Goal: Information Seeking & Learning: Learn about a topic

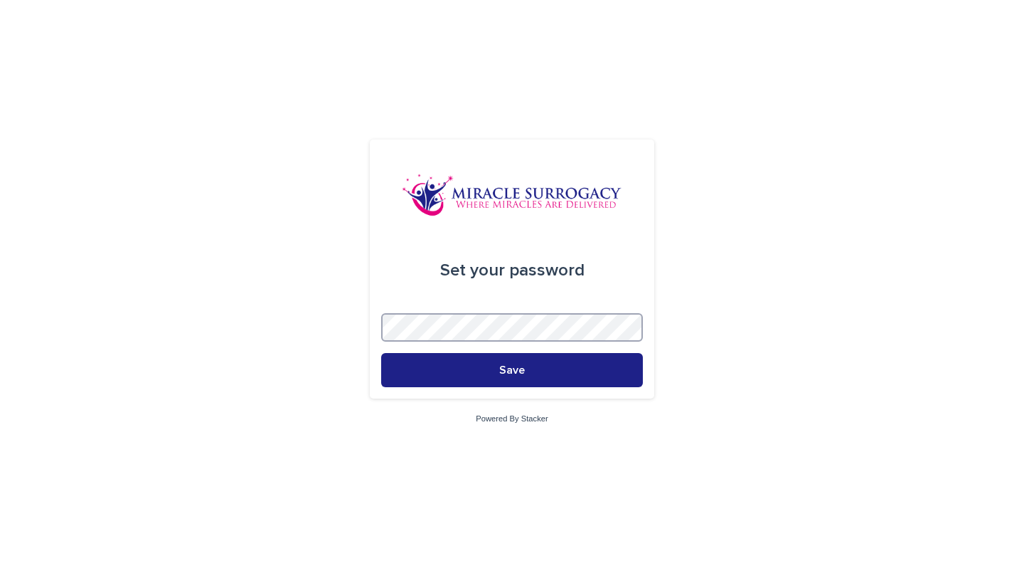
click at [299, 333] on div "Set your password Save Powered By Stacker" at bounding box center [512, 289] width 1024 height 578
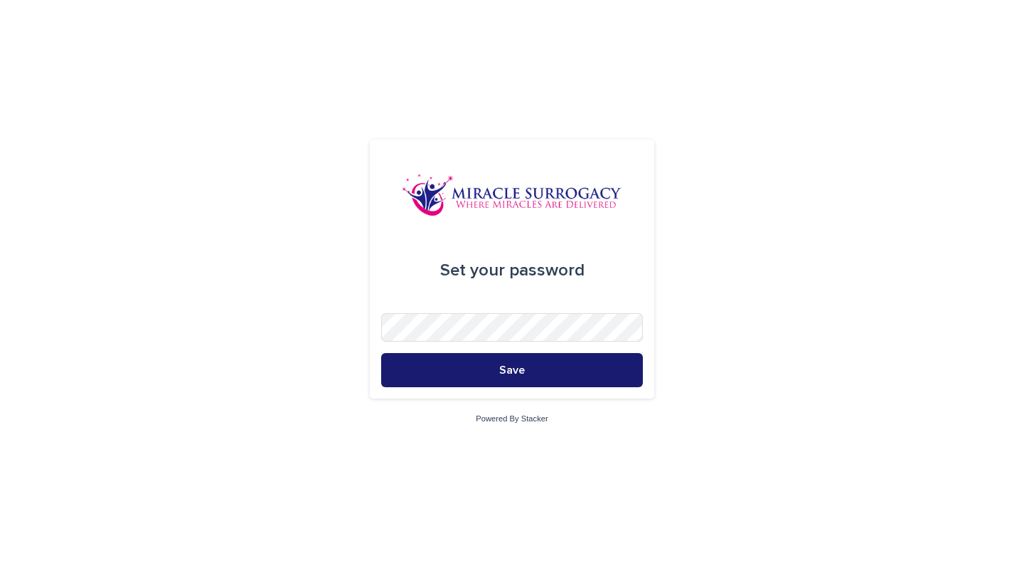
click at [526, 376] on button "Save" at bounding box center [512, 370] width 262 height 34
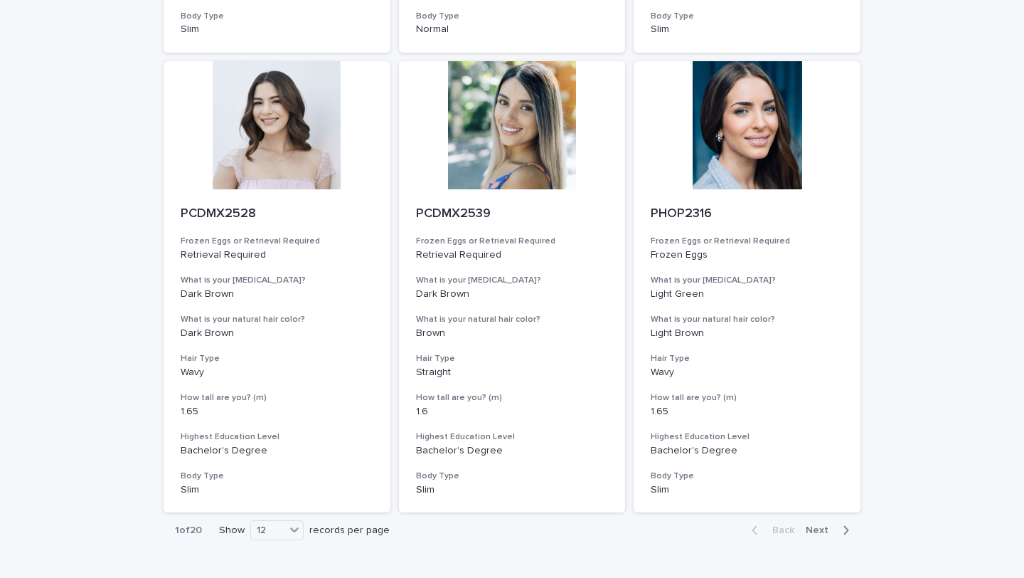
scroll to position [1548, 0]
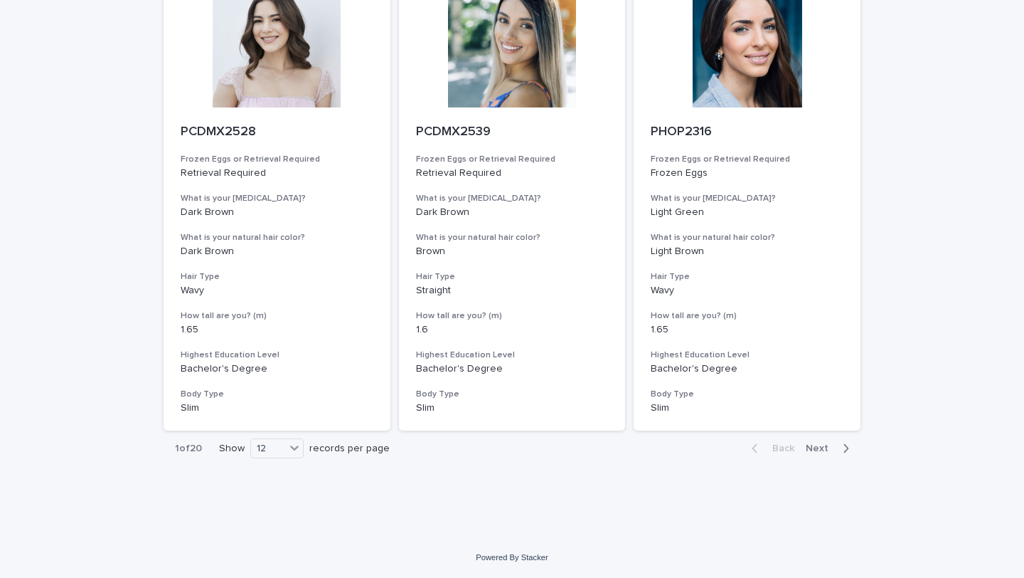
click at [841, 449] on div "button" at bounding box center [843, 448] width 12 height 13
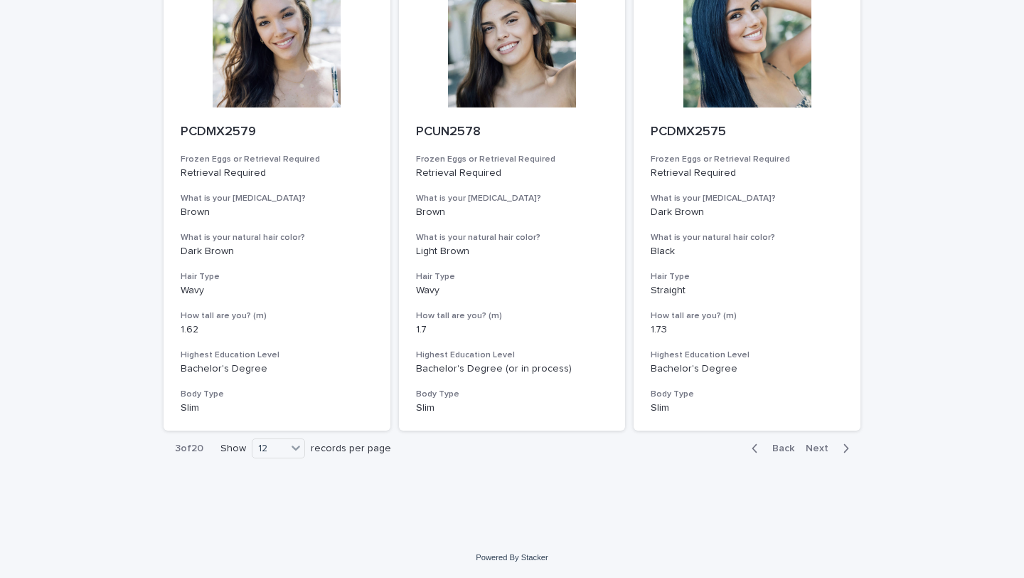
click at [841, 449] on div "button" at bounding box center [843, 448] width 12 height 13
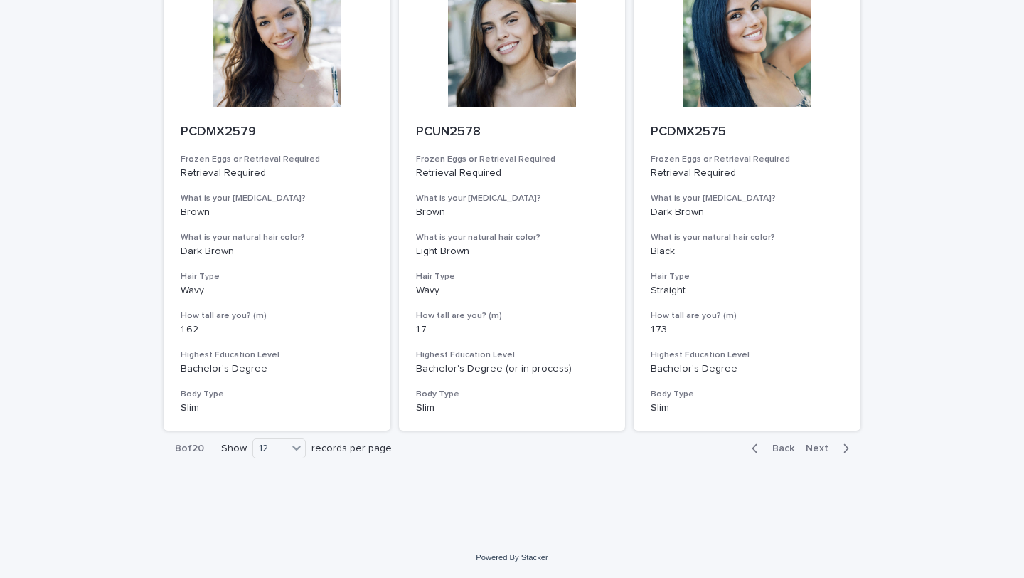
click at [841, 449] on div "button" at bounding box center [843, 448] width 12 height 13
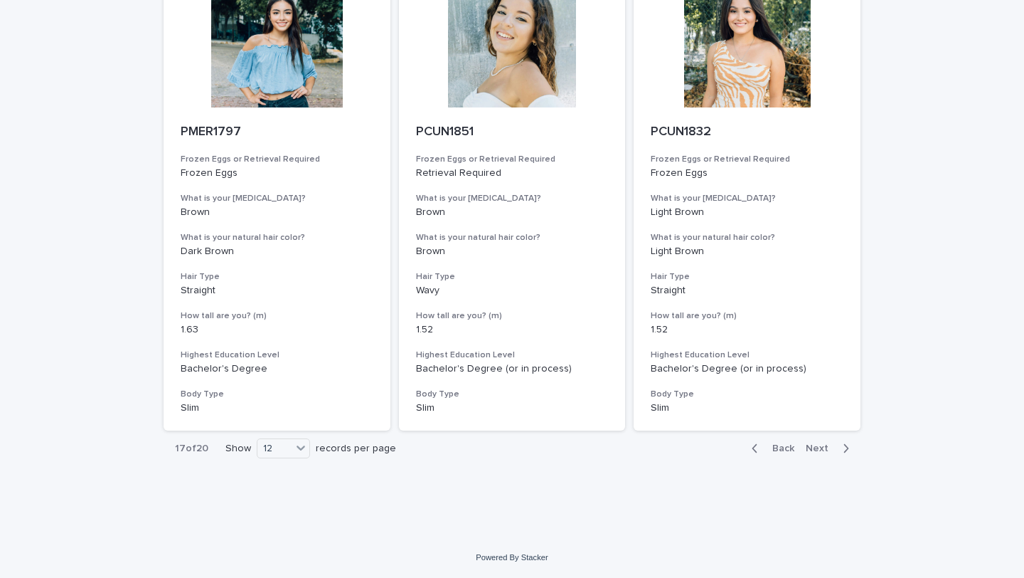
click at [841, 449] on div "button" at bounding box center [843, 448] width 12 height 13
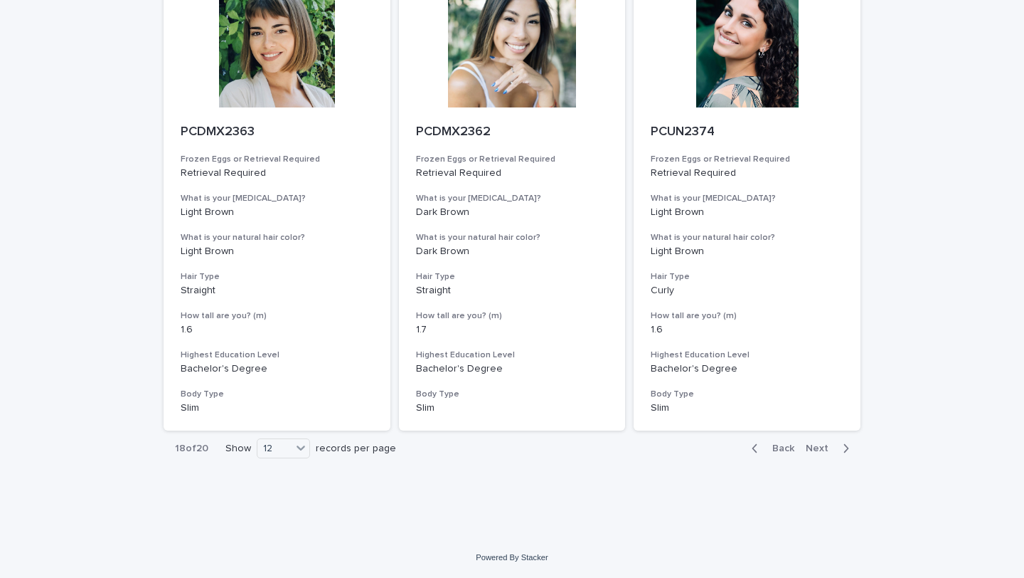
click at [841, 449] on div "button" at bounding box center [843, 448] width 12 height 13
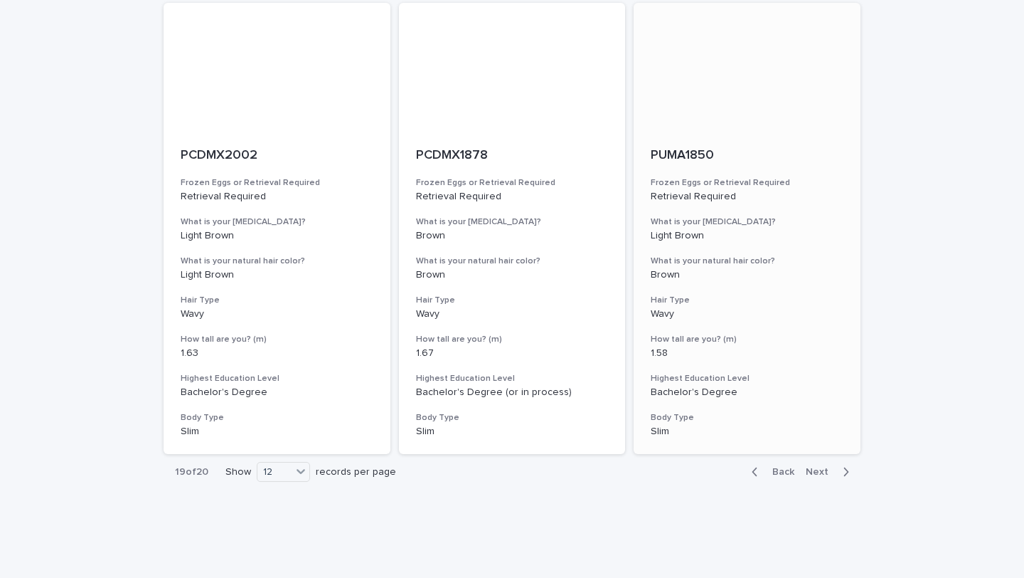
scroll to position [1548, 0]
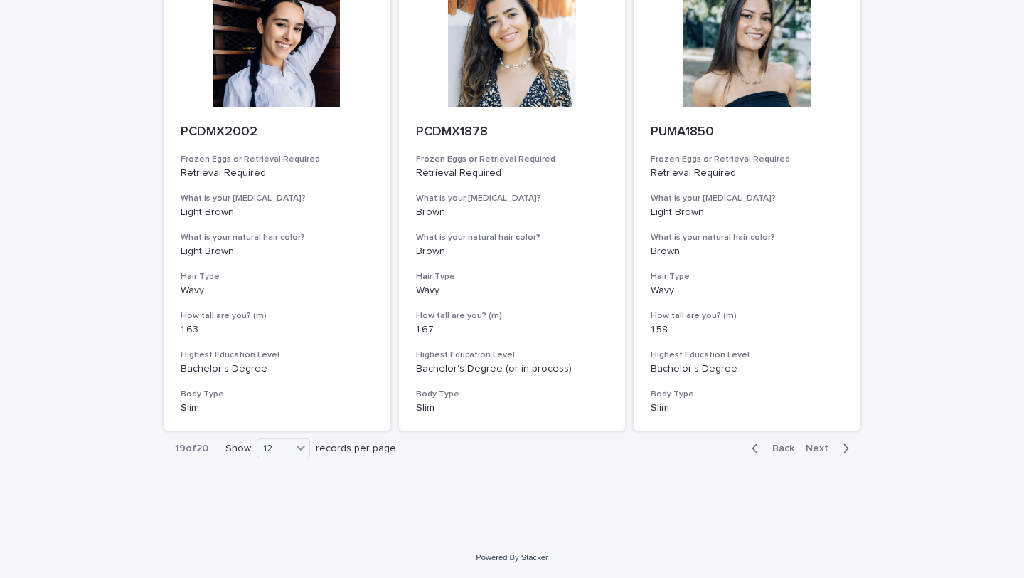
click at [844, 438] on div "Back Next" at bounding box center [800, 448] width 120 height 36
click at [844, 443] on icon "button" at bounding box center [846, 448] width 6 height 13
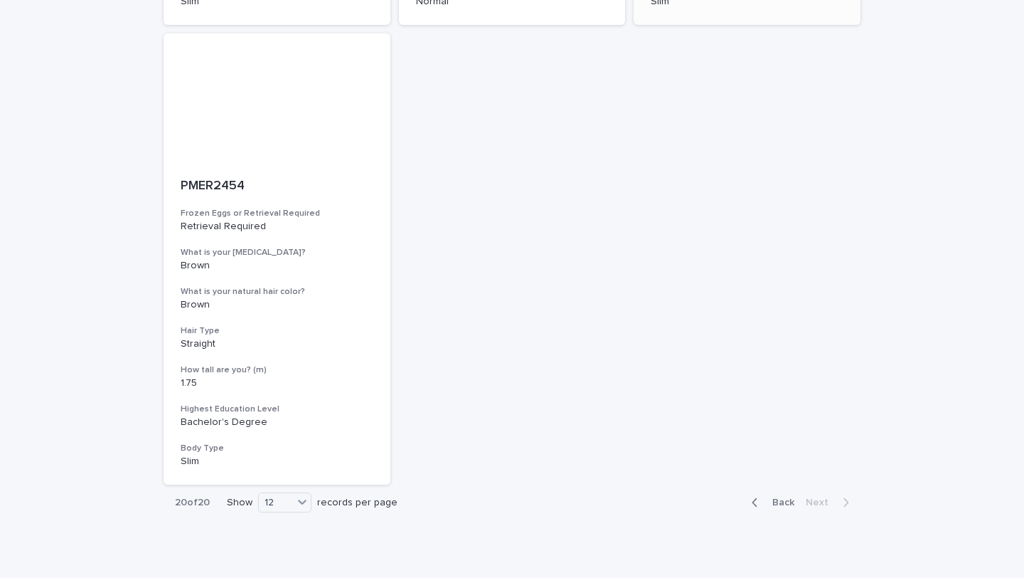
scroll to position [629, 0]
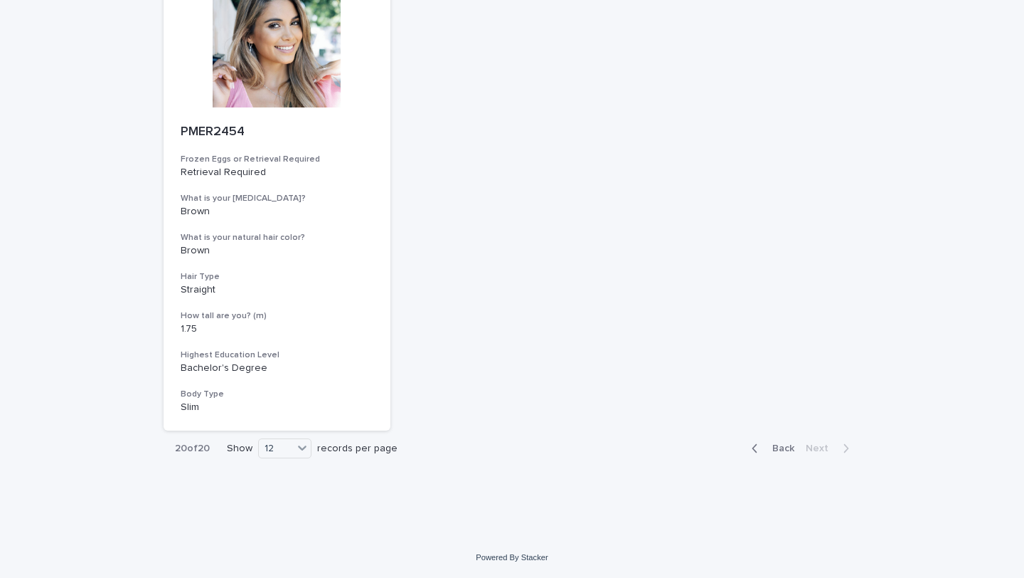
click at [752, 442] on button "Back" at bounding box center [770, 448] width 60 height 13
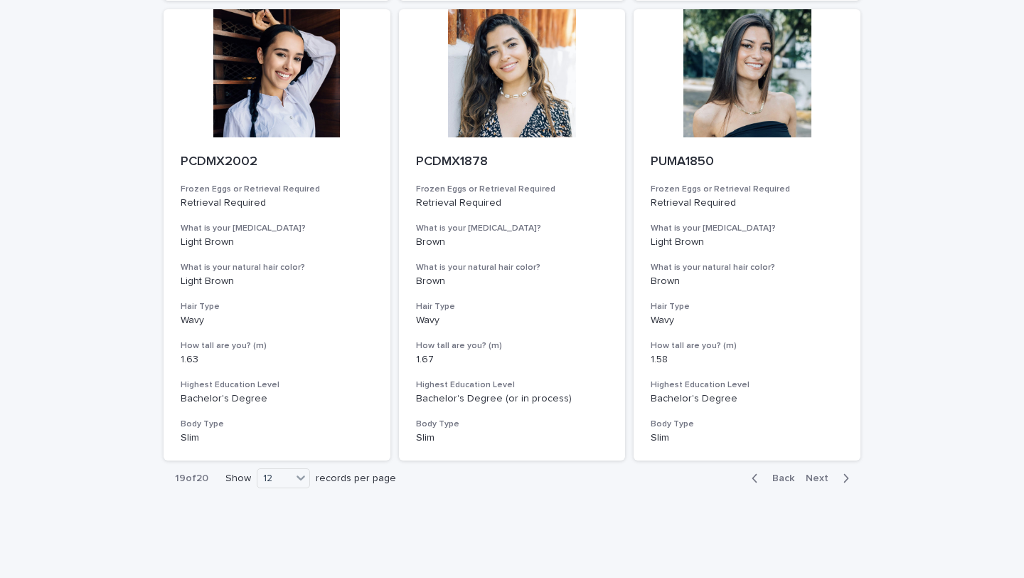
scroll to position [1548, 0]
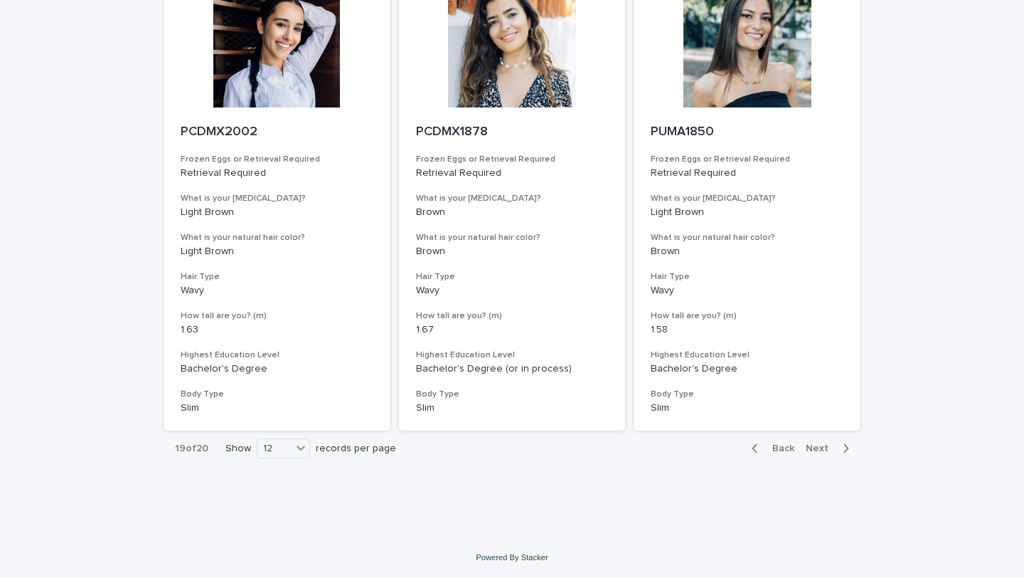
click at [758, 451] on icon "button" at bounding box center [755, 448] width 6 height 13
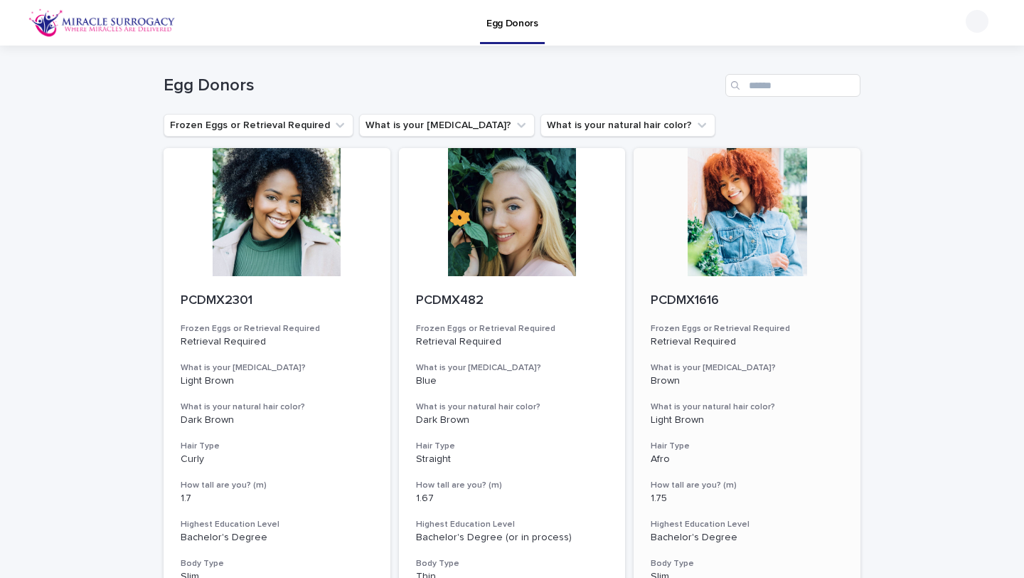
click at [765, 232] on div at bounding box center [747, 212] width 227 height 128
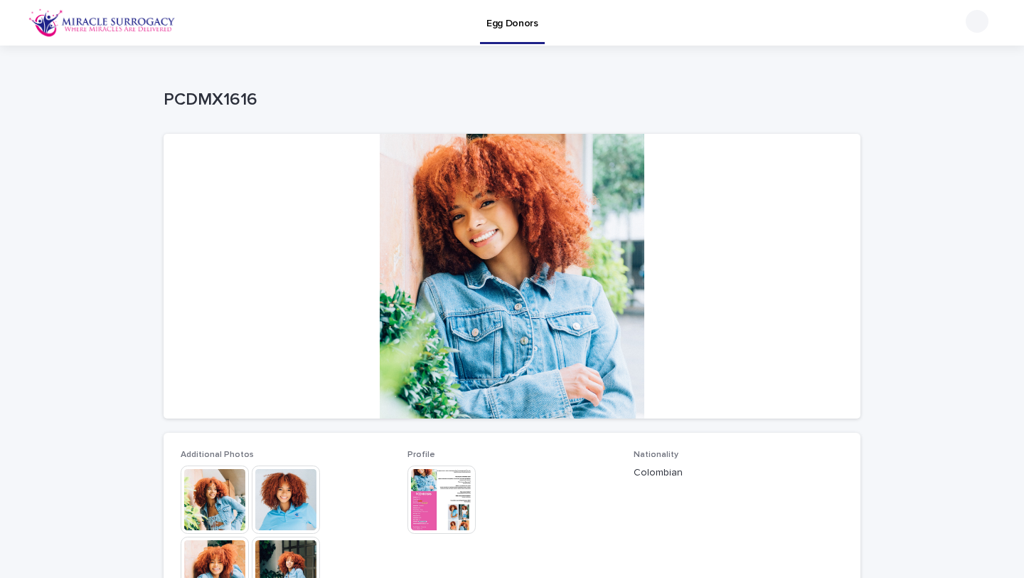
click at [274, 504] on img at bounding box center [286, 499] width 68 height 68
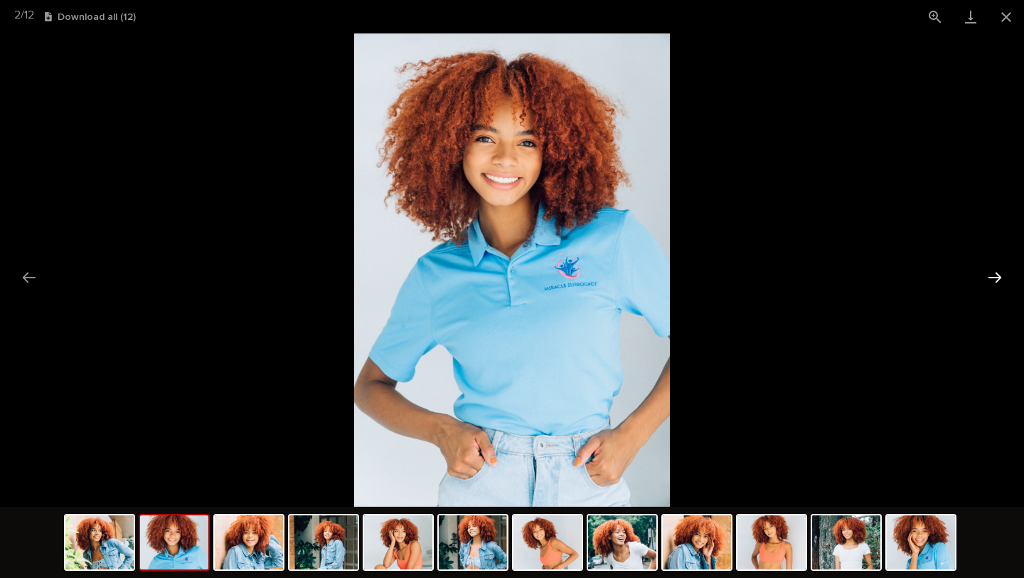
click at [997, 280] on button "Next slide" at bounding box center [995, 277] width 30 height 28
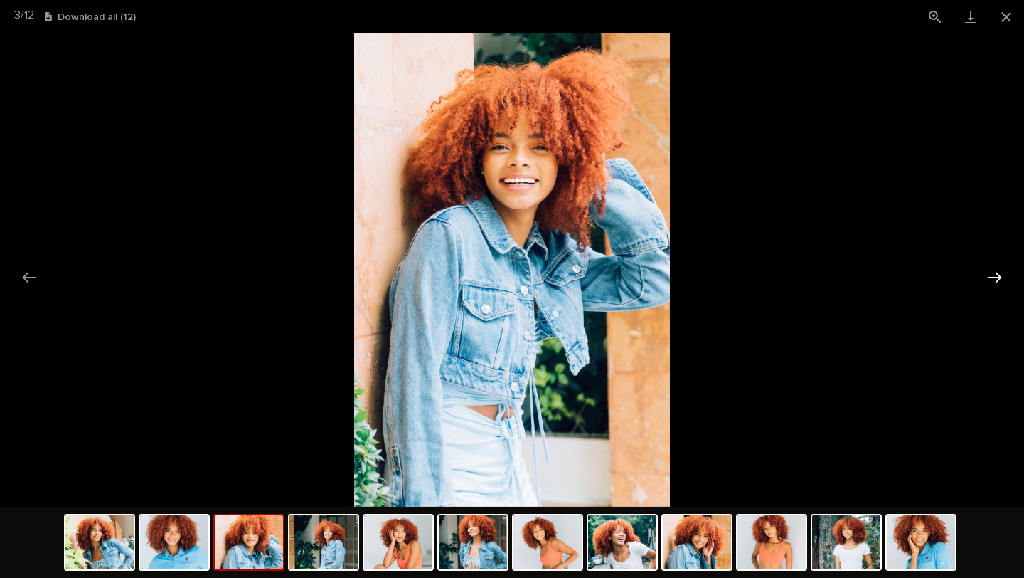
click at [996, 280] on button "Next slide" at bounding box center [995, 277] width 30 height 28
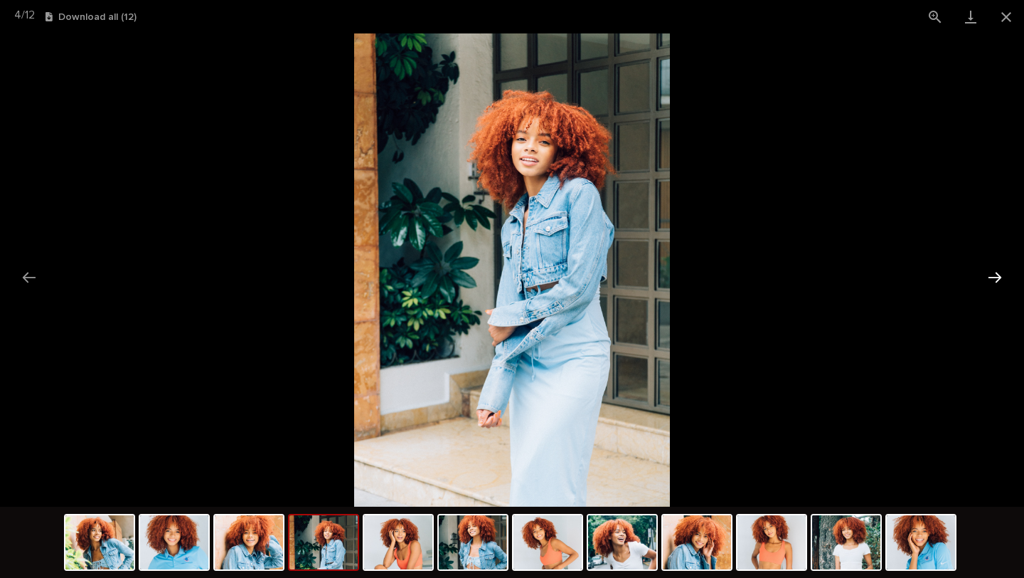
click at [996, 280] on button "Next slide" at bounding box center [995, 277] width 30 height 28
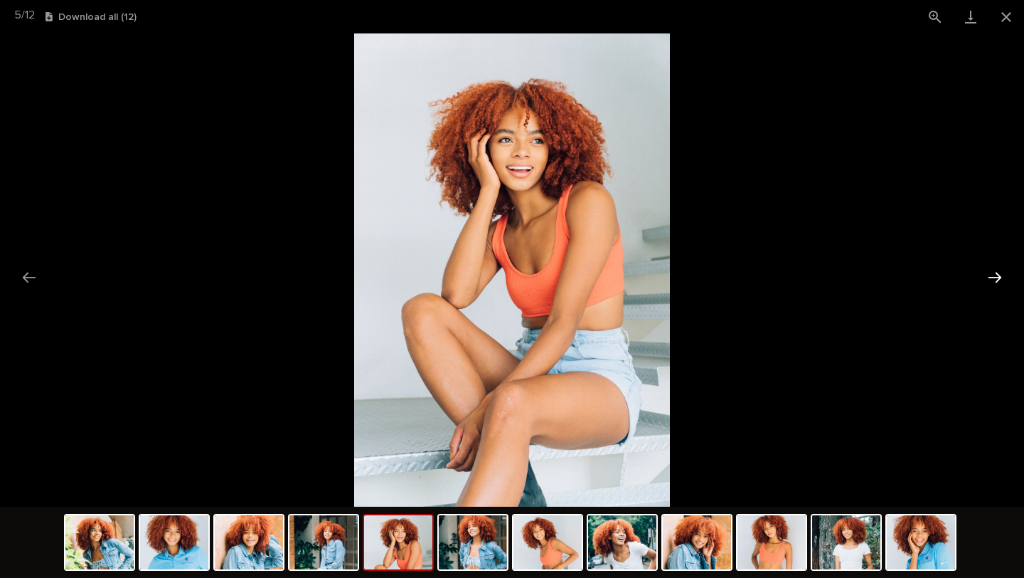
click at [996, 280] on button "Next slide" at bounding box center [995, 277] width 30 height 28
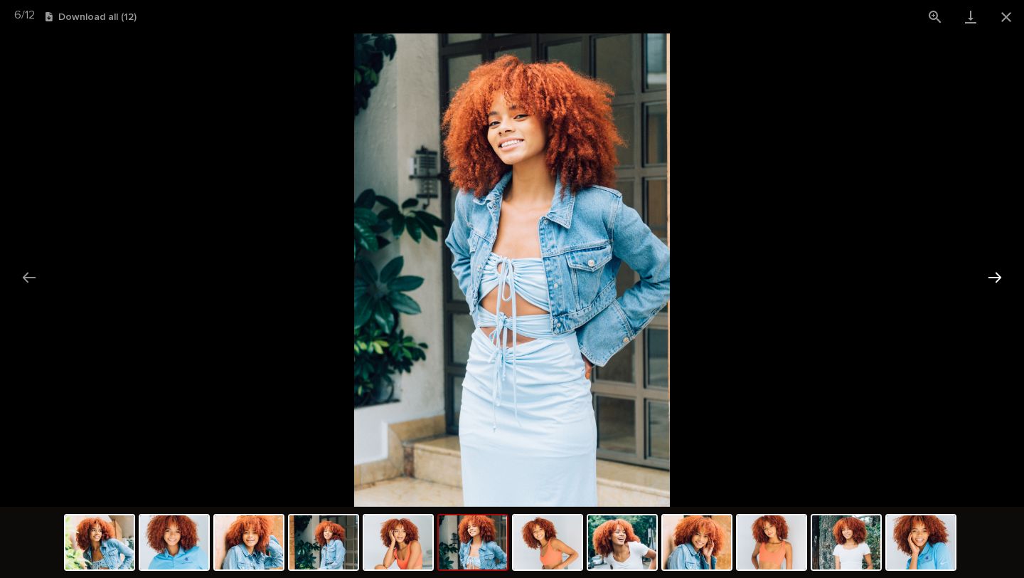
click at [996, 280] on button "Next slide" at bounding box center [995, 277] width 30 height 28
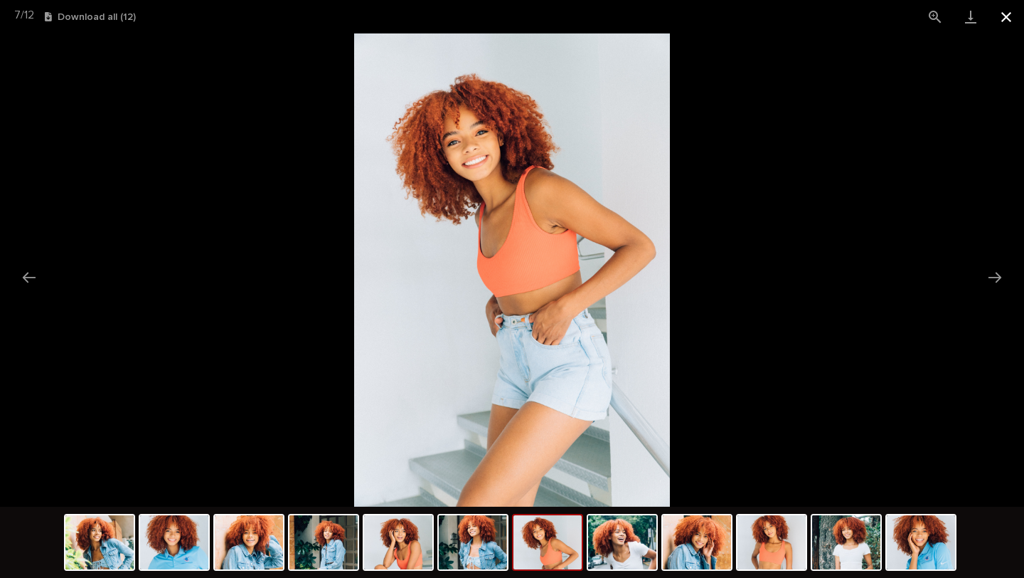
click at [1011, 18] on button "Close gallery" at bounding box center [1007, 16] width 36 height 33
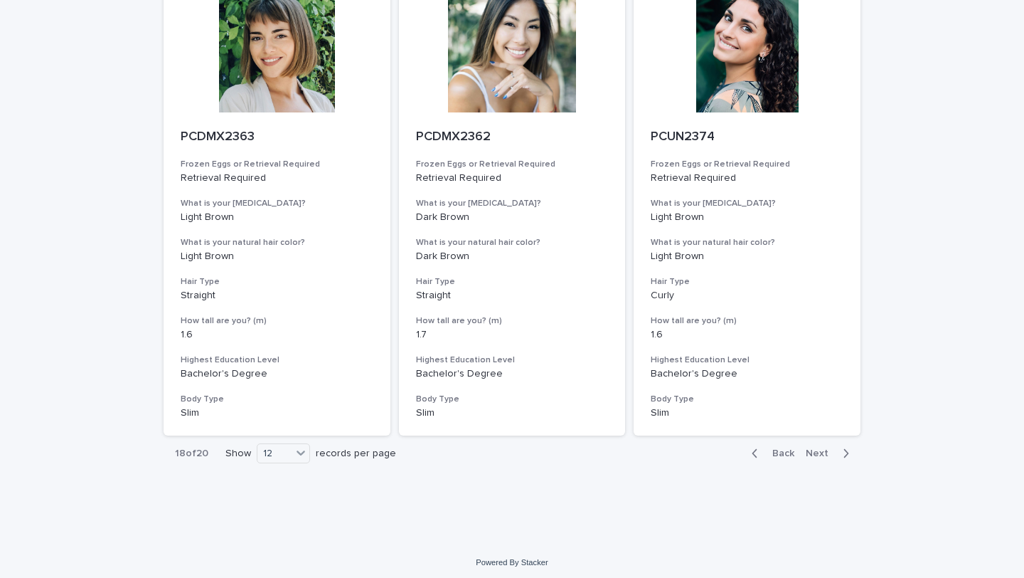
scroll to position [1548, 0]
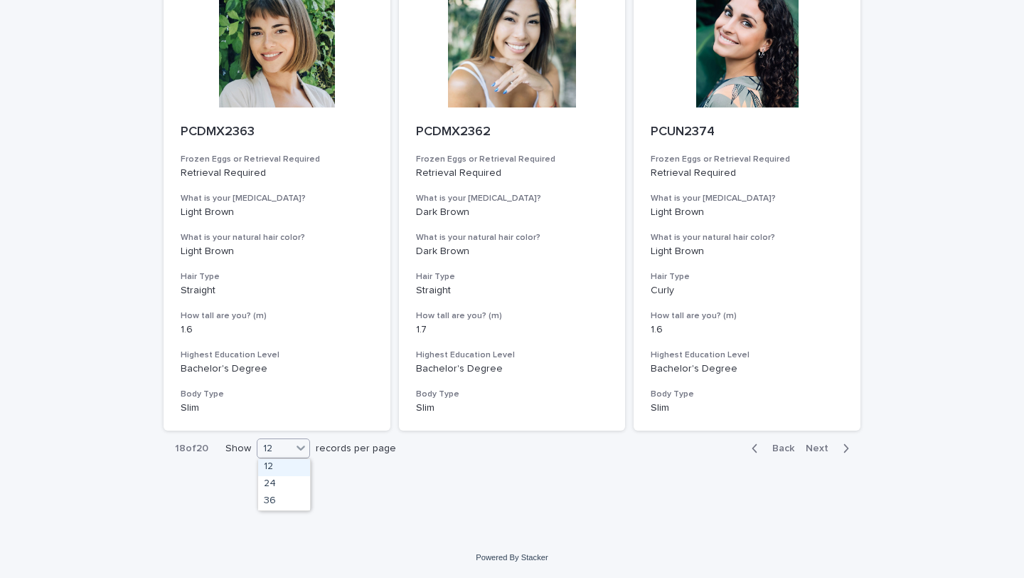
click at [308, 451] on icon at bounding box center [301, 447] width 14 height 14
click at [848, 447] on icon "button" at bounding box center [846, 448] width 6 height 13
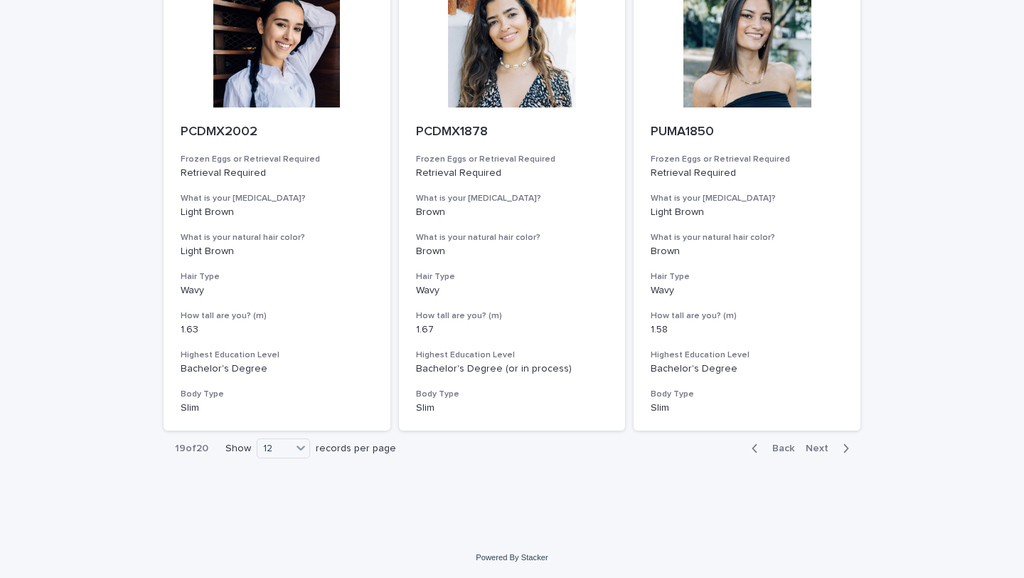
click at [847, 448] on icon "button" at bounding box center [846, 448] width 5 height 9
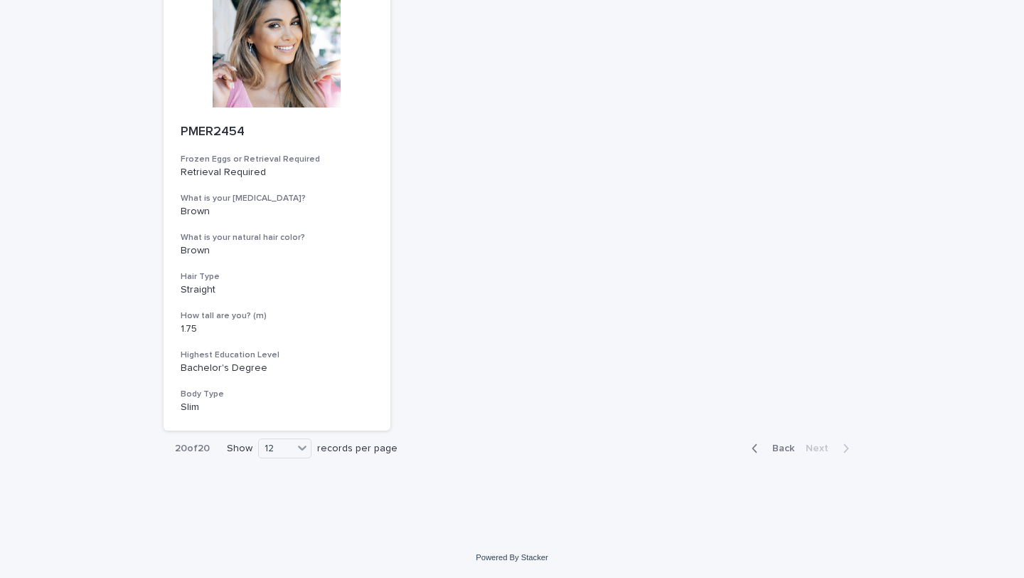
scroll to position [629, 0]
